Goal: Information Seeking & Learning: Learn about a topic

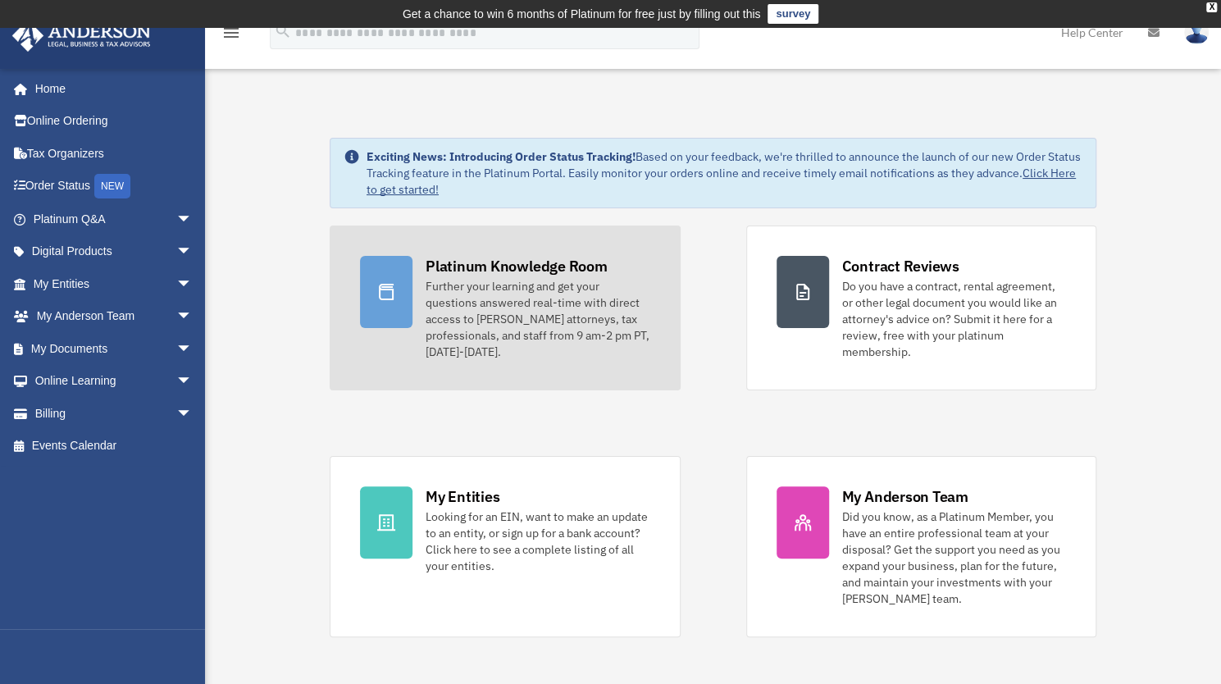
click at [460, 268] on div "Platinum Knowledge Room" at bounding box center [517, 266] width 182 height 21
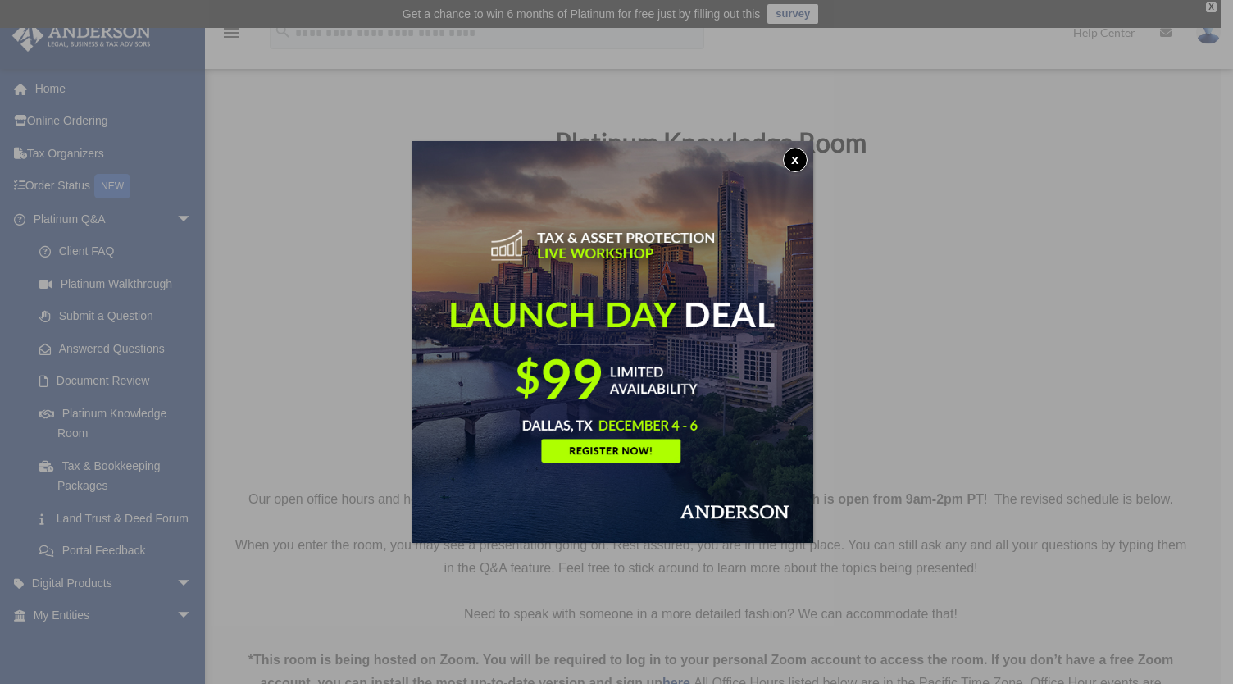
click at [807, 158] on button "x" at bounding box center [795, 160] width 25 height 25
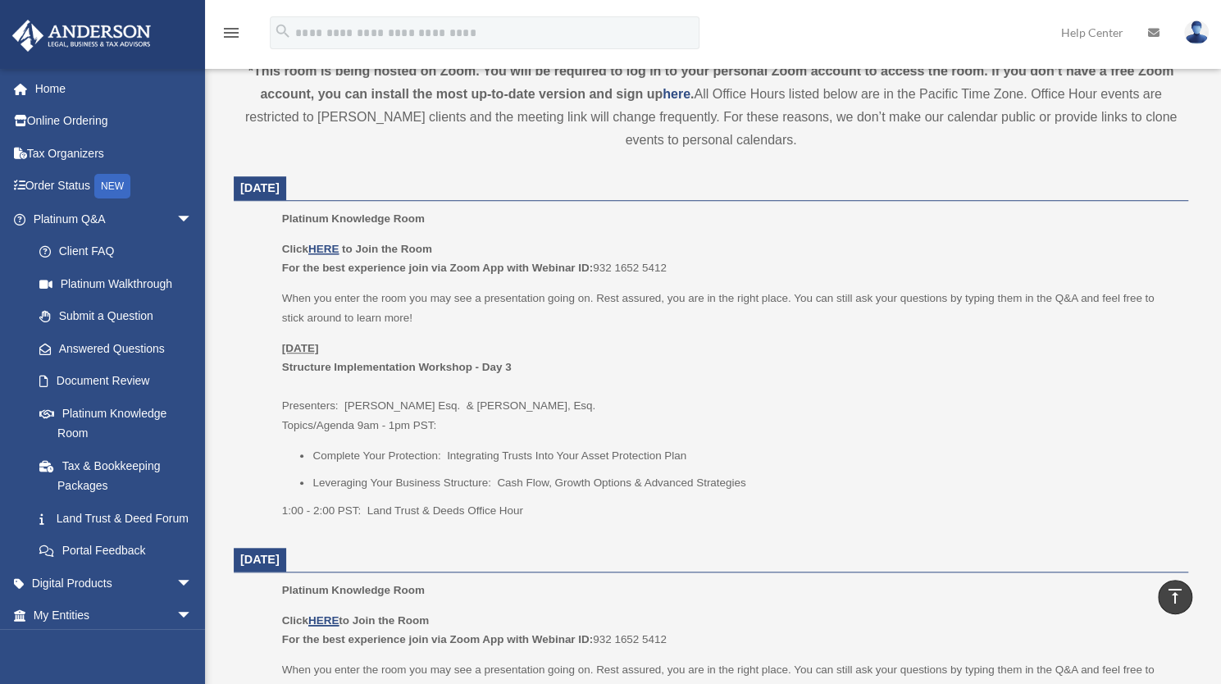
scroll to position [623, 0]
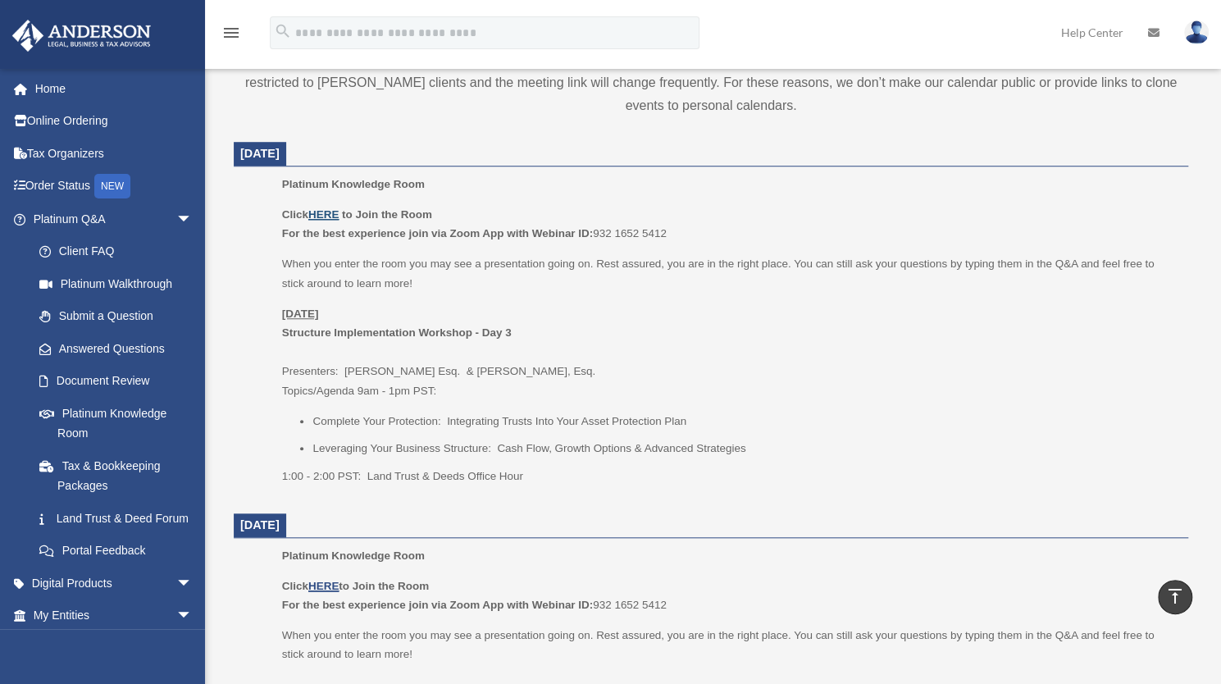
click at [334, 208] on u "HERE" at bounding box center [323, 214] width 30 height 12
